Goal: Transaction & Acquisition: Purchase product/service

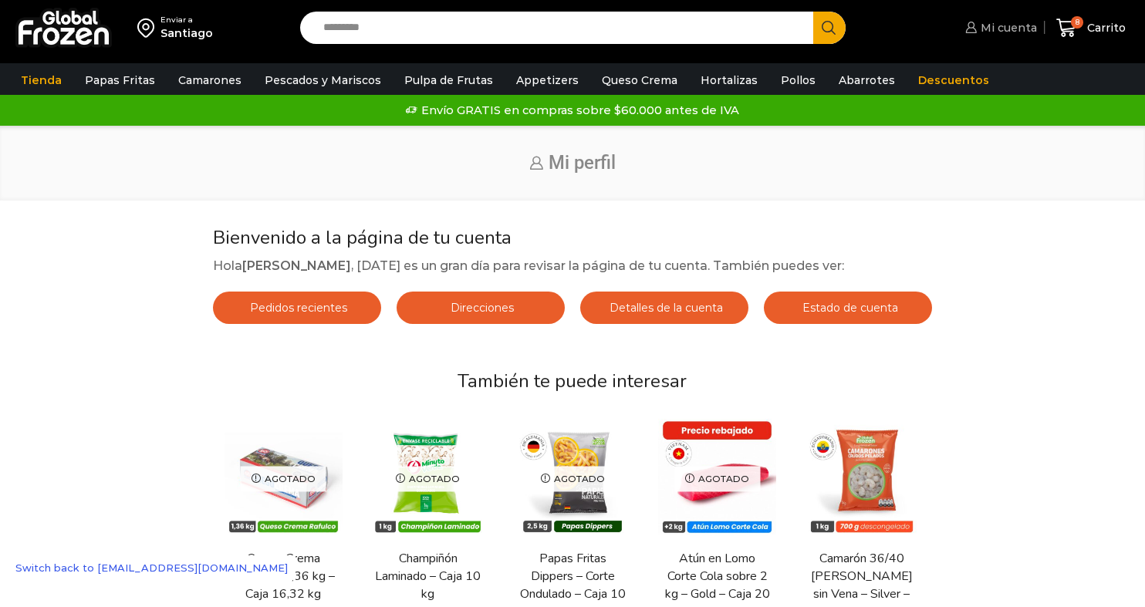
click at [1013, 32] on span "Mi cuenta" at bounding box center [1007, 27] width 60 height 15
click at [827, 305] on span "Estado de cuenta" at bounding box center [849, 308] width 100 height 14
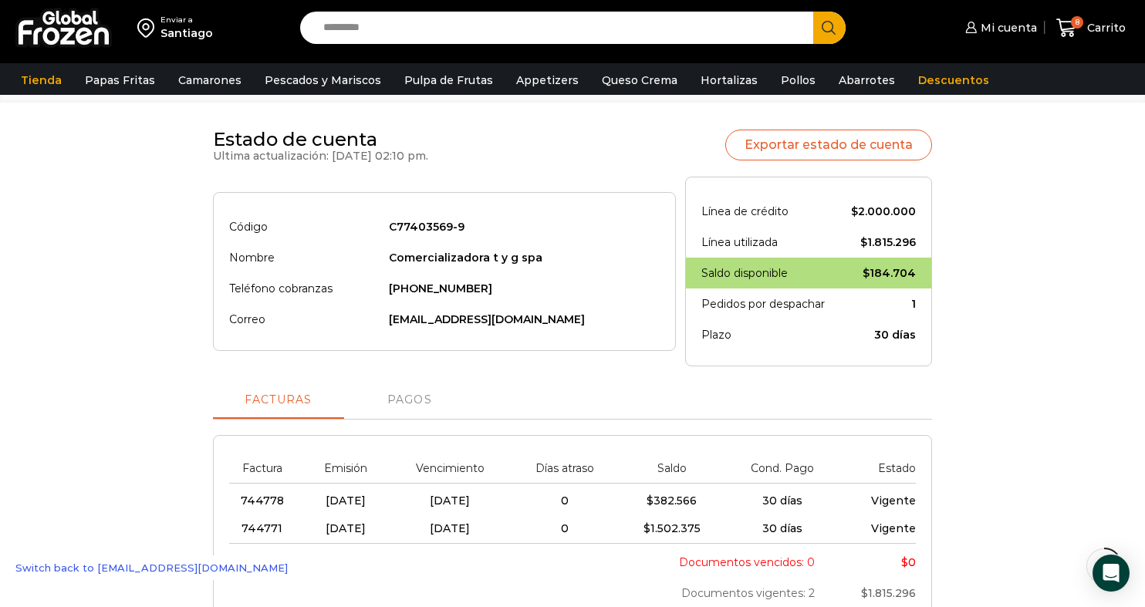
scroll to position [93, 0]
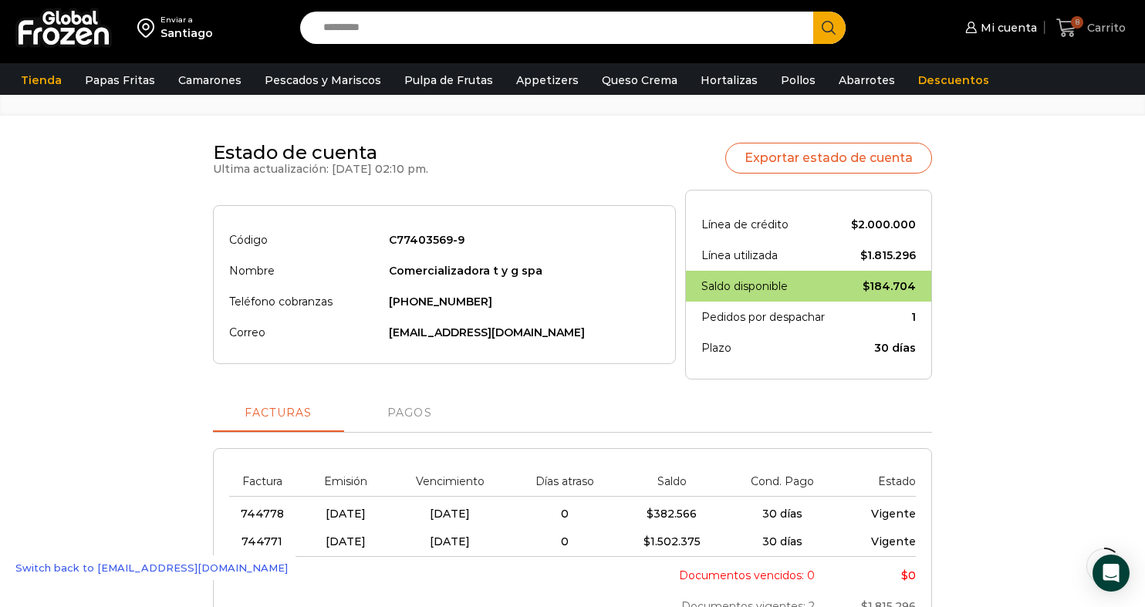
click at [1073, 36] on icon at bounding box center [1067, 28] width 20 height 19
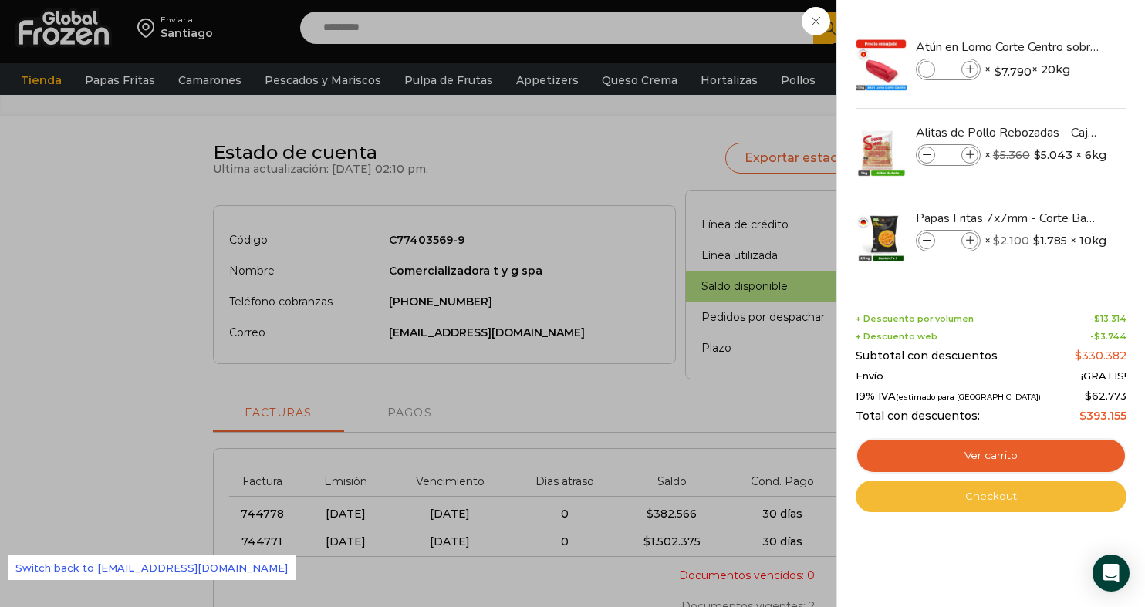
click at [1003, 502] on link "Checkout" at bounding box center [991, 497] width 271 height 32
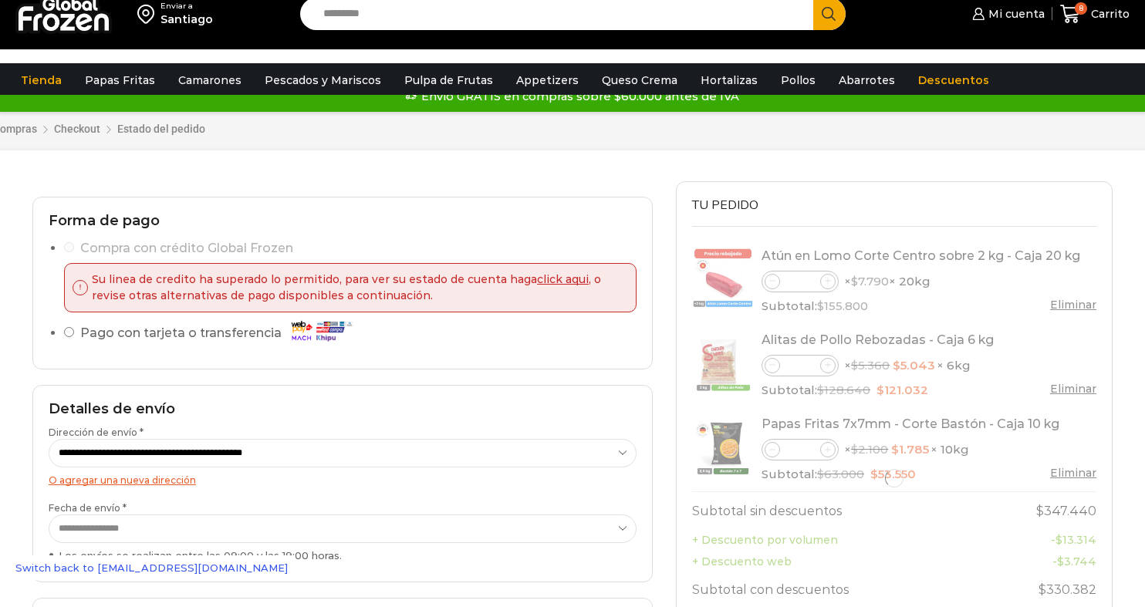
select select "*"
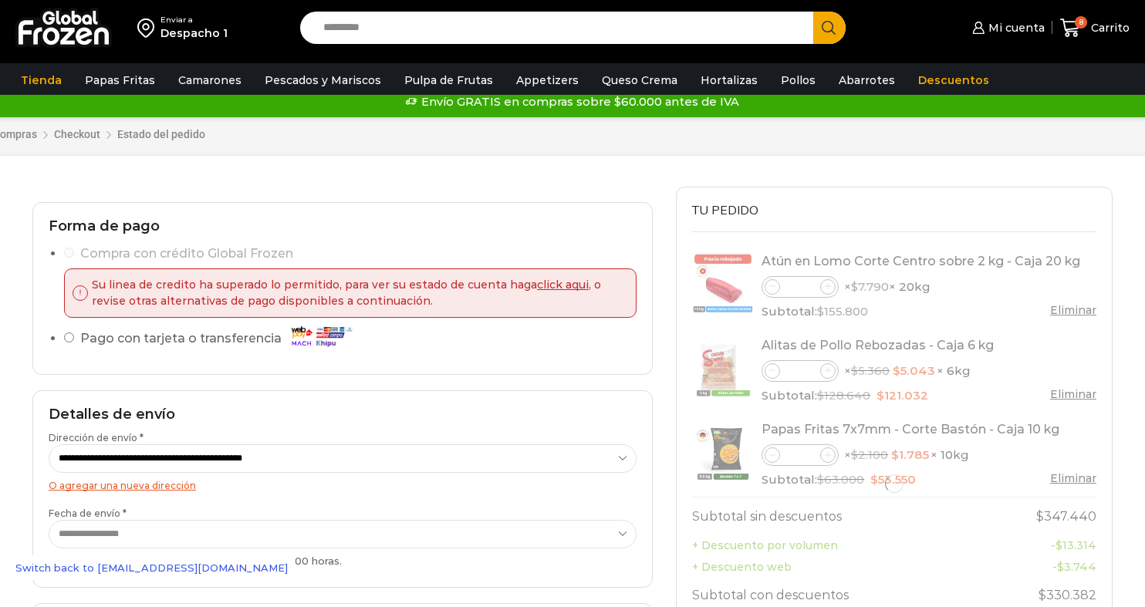
scroll to position [18, 0]
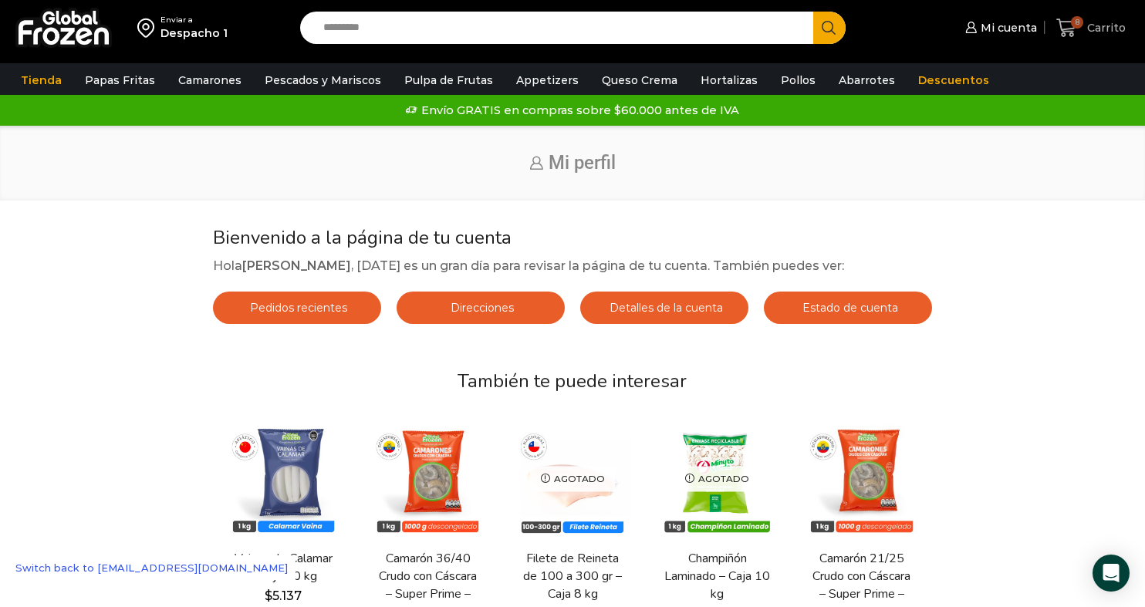
click at [1075, 19] on span "8" at bounding box center [1077, 22] width 12 height 12
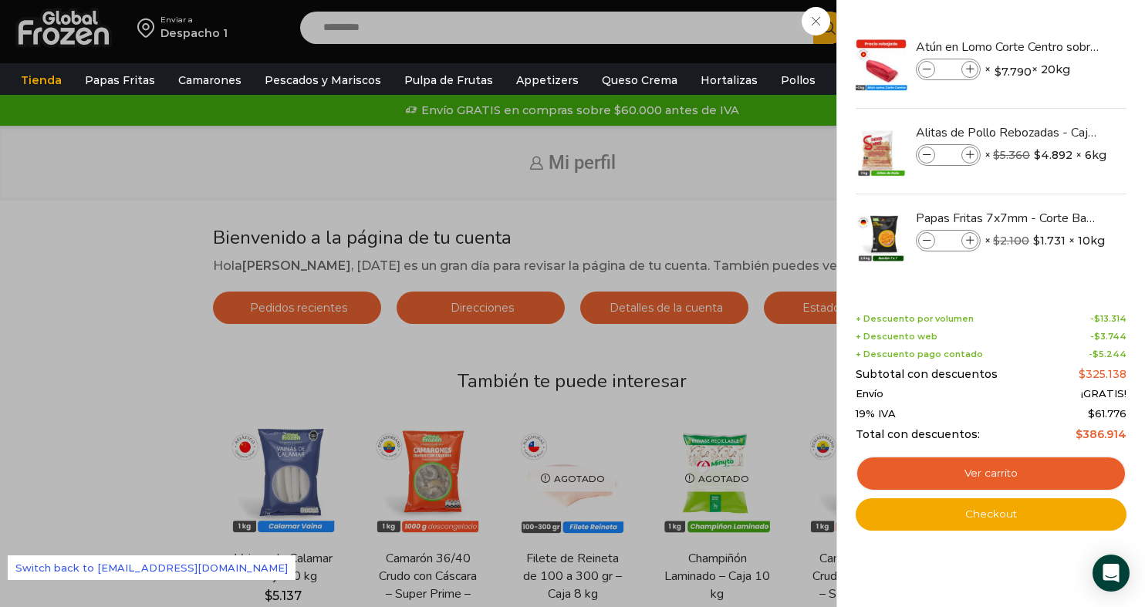
click at [1053, 46] on div "8 [GEOGRAPHIC_DATA] 8 8 Shopping Cart * $" at bounding box center [1091, 28] width 77 height 36
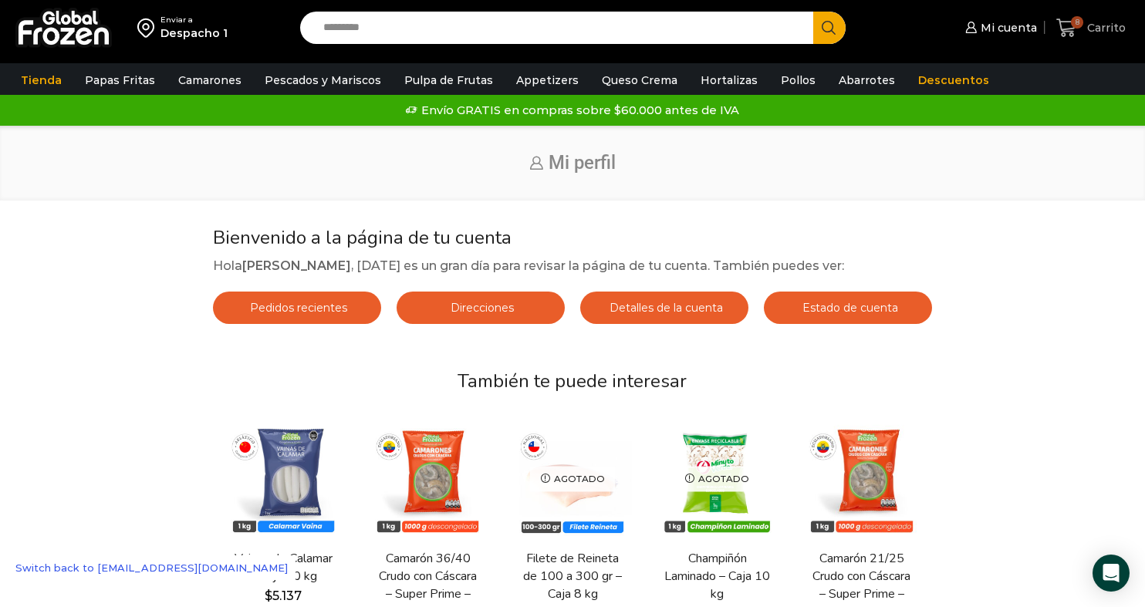
click at [1085, 32] on span "Carrito" at bounding box center [1105, 27] width 42 height 15
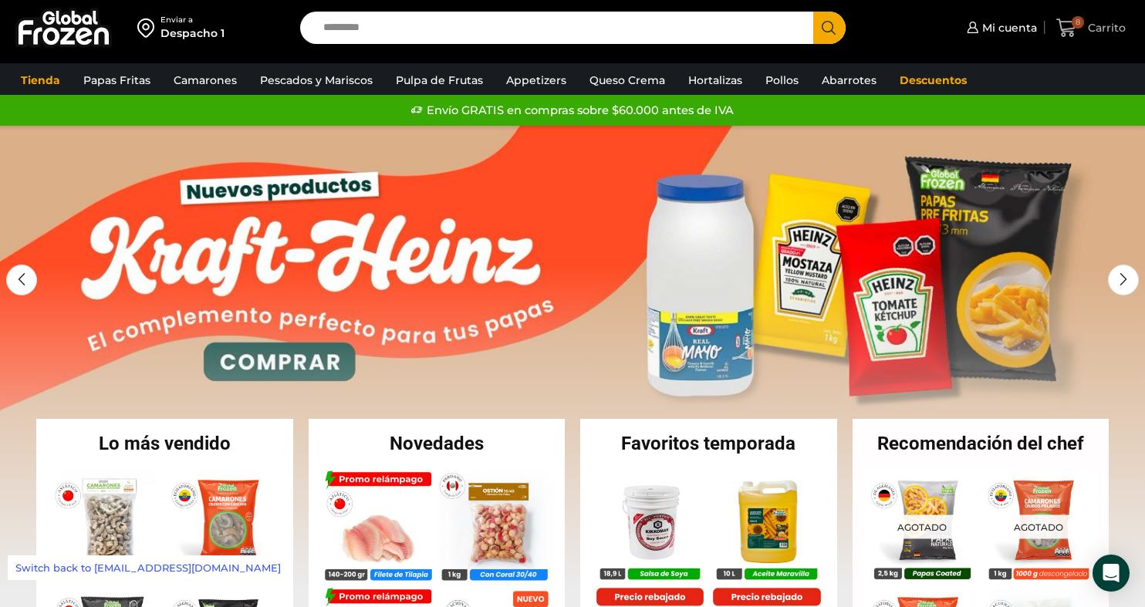
click at [1084, 22] on span "8" at bounding box center [1078, 22] width 12 height 12
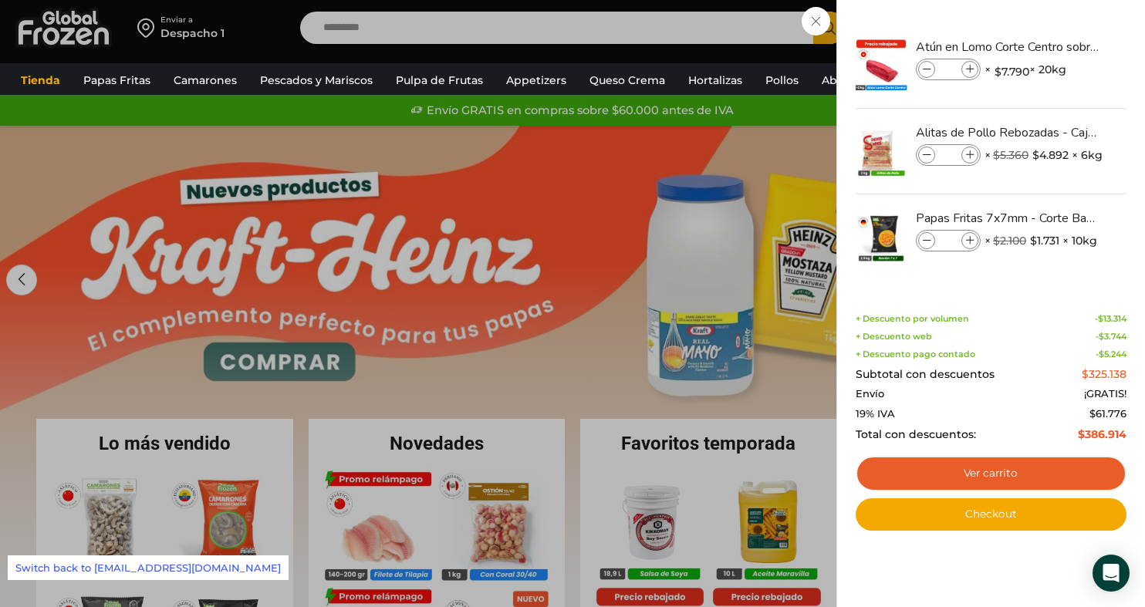
click at [1053, 46] on div "8 [GEOGRAPHIC_DATA] 8 8 Shopping Cart * $" at bounding box center [1091, 28] width 77 height 36
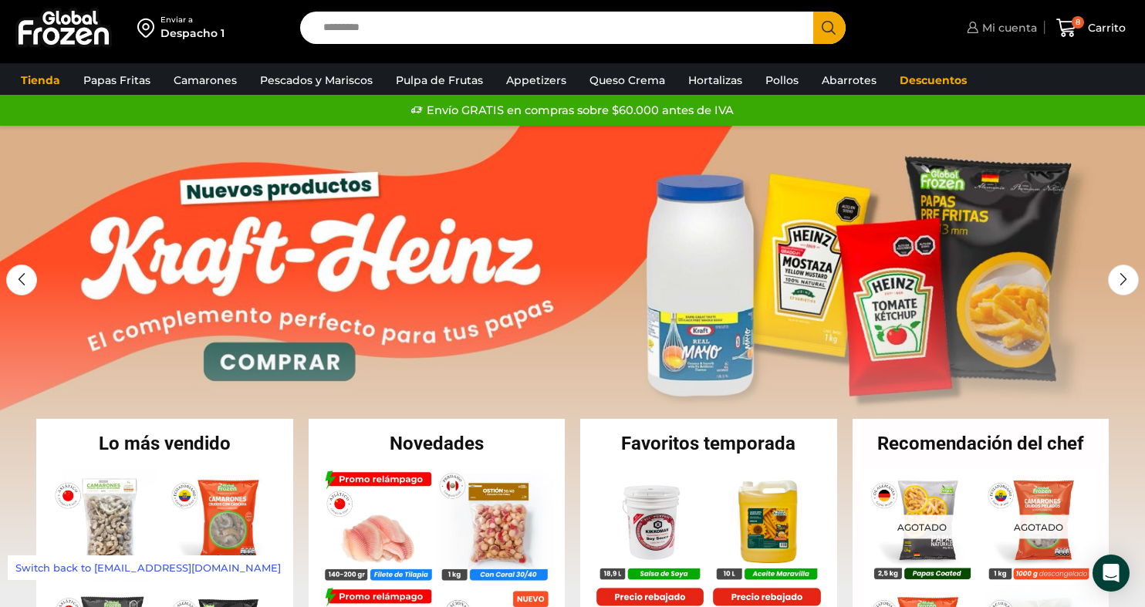
click at [987, 35] on span "Mi cuenta" at bounding box center [1008, 27] width 59 height 15
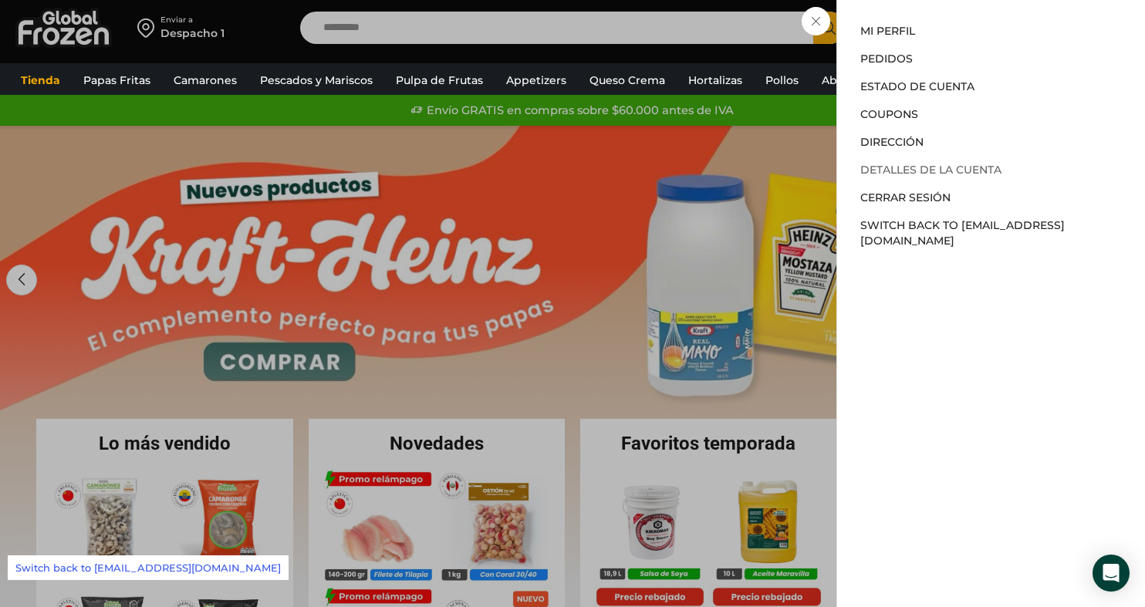
click at [890, 168] on link "Detalles de la cuenta" at bounding box center [931, 170] width 141 height 14
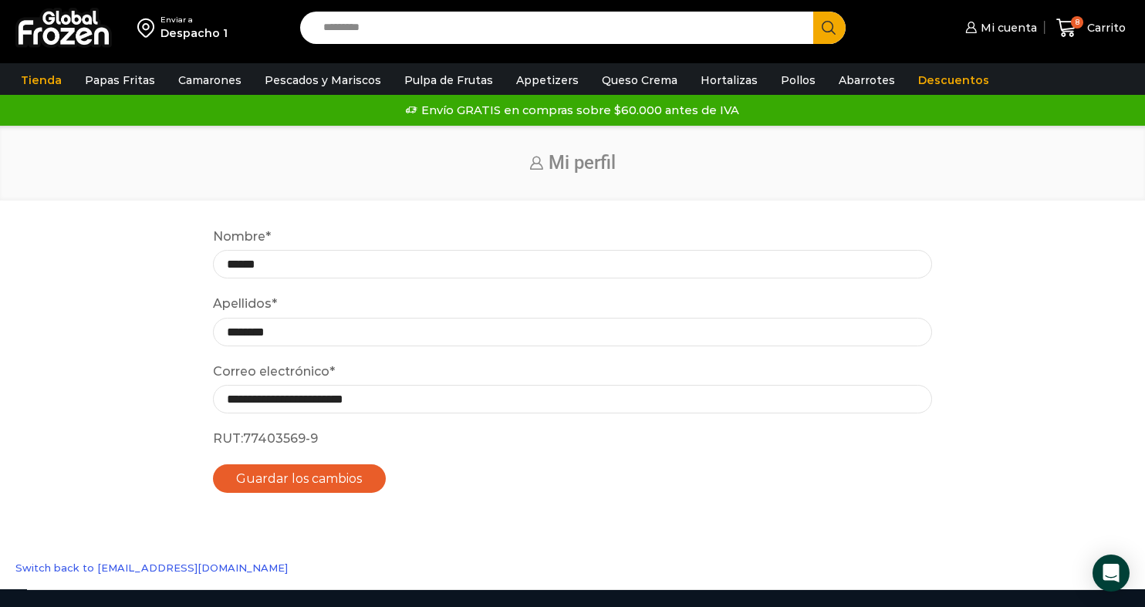
drag, startPoint x: 325, startPoint y: 434, endPoint x: 247, endPoint y: 435, distance: 78.0
click at [247, 435] on p "RUT: 77403569-9" at bounding box center [573, 439] width 720 height 20
copy p "77403569-9"
